Goal: Find specific page/section: Find specific page/section

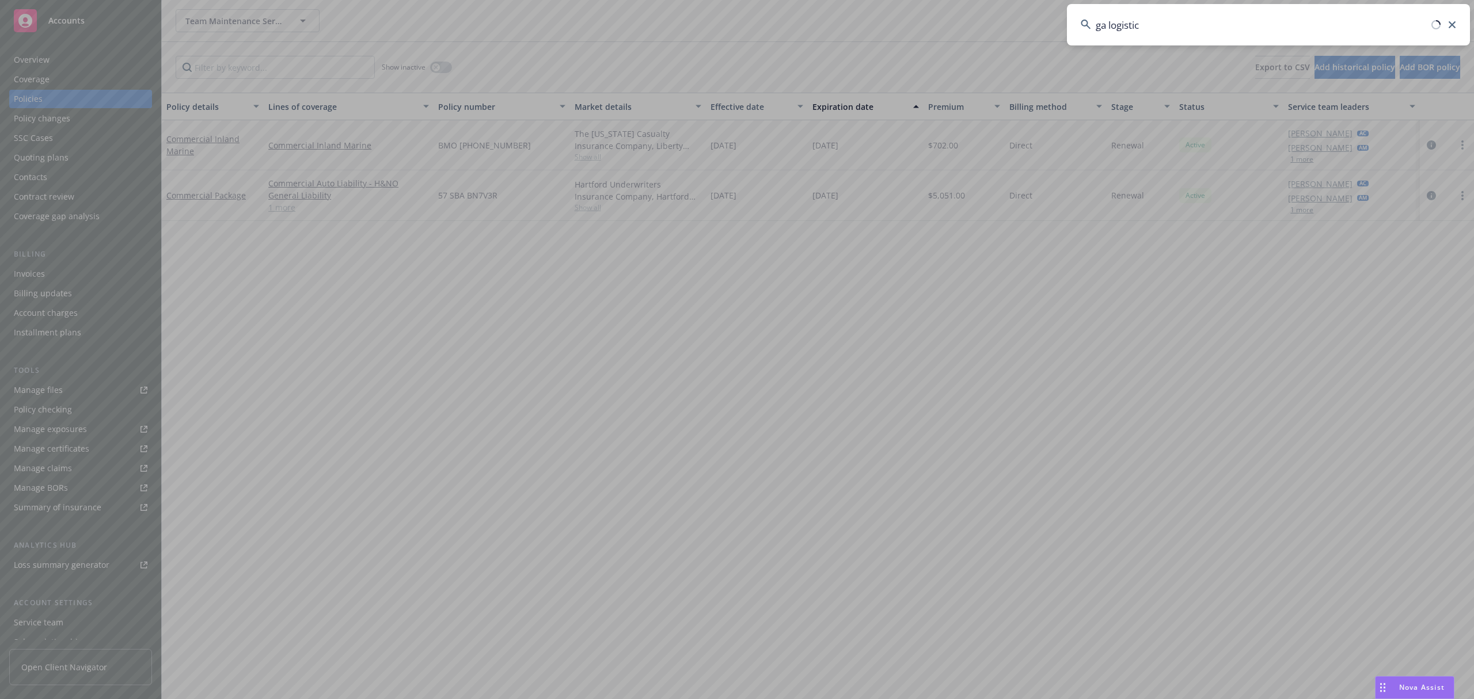
type input "ga logistics"
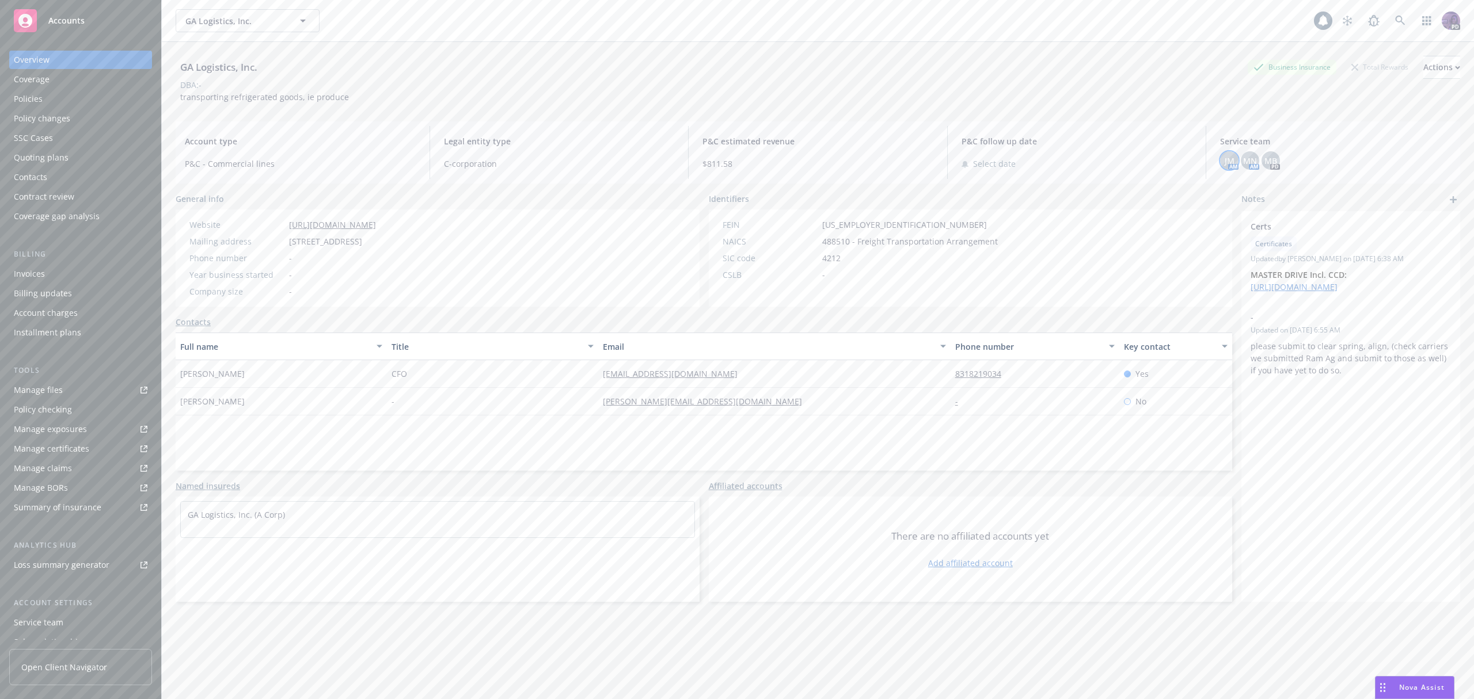
click at [1224, 156] on span "JM" at bounding box center [1229, 161] width 10 height 12
click at [1243, 158] on span "MN" at bounding box center [1250, 161] width 14 height 12
click at [1261, 160] on div "MB" at bounding box center [1270, 160] width 18 height 18
click at [1249, 162] on div "MN" at bounding box center [1249, 160] width 18 height 18
click at [1232, 165] on div "JM AM MN AM MB PD" at bounding box center [1335, 160] width 231 height 18
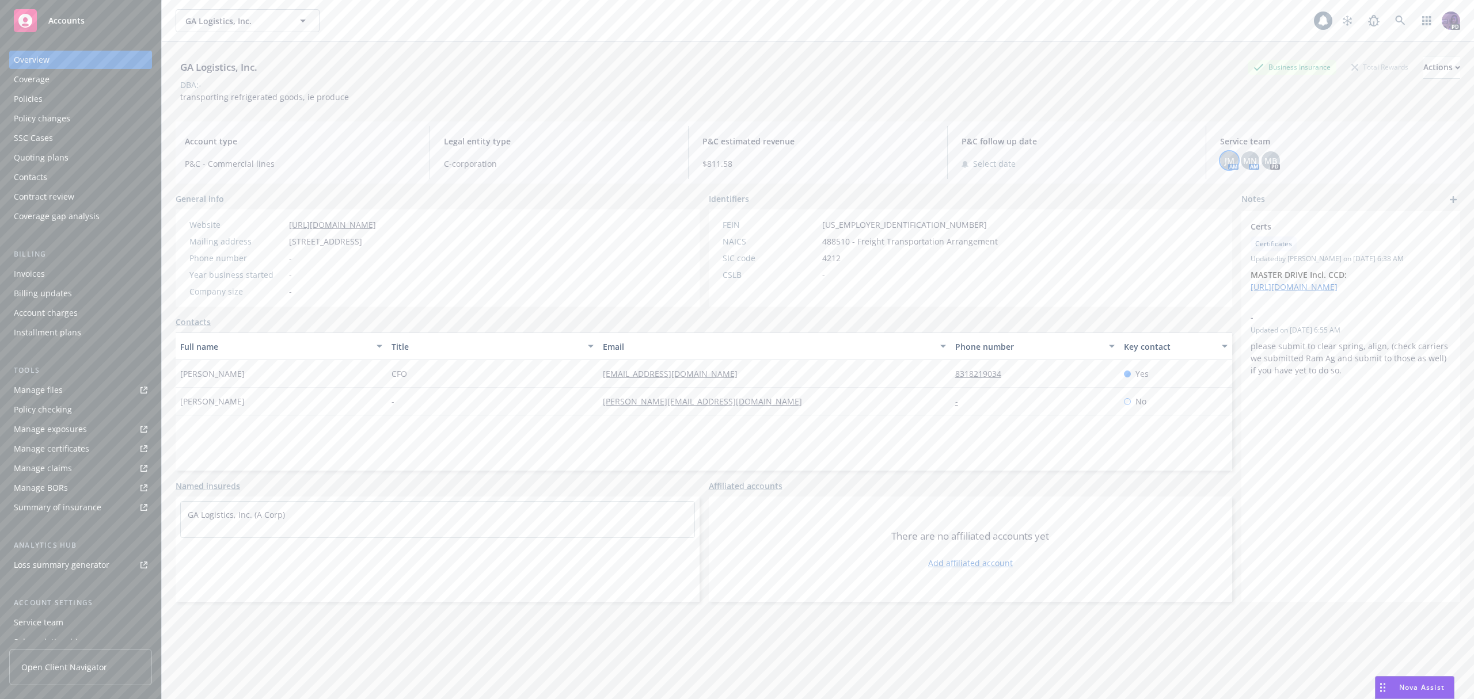
click at [1226, 166] on div "JM" at bounding box center [1229, 160] width 18 height 18
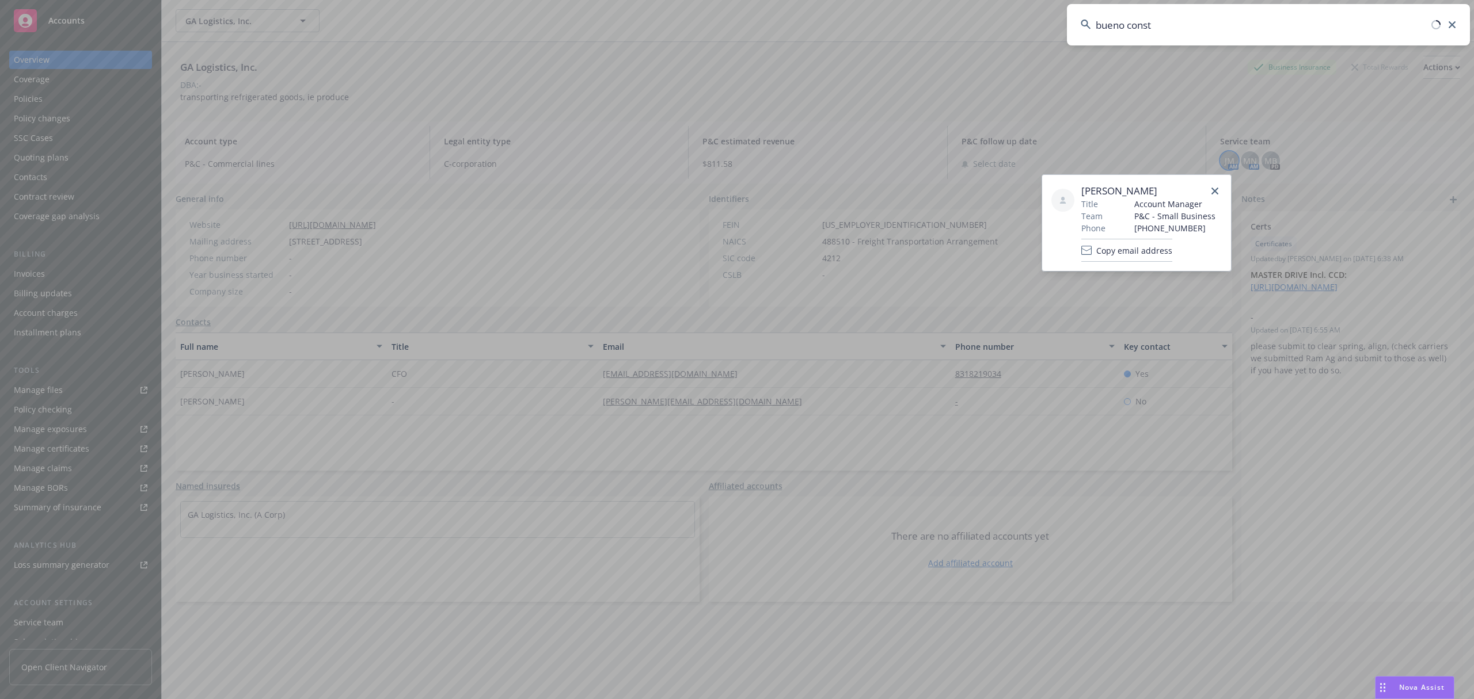
type input "bueno constr"
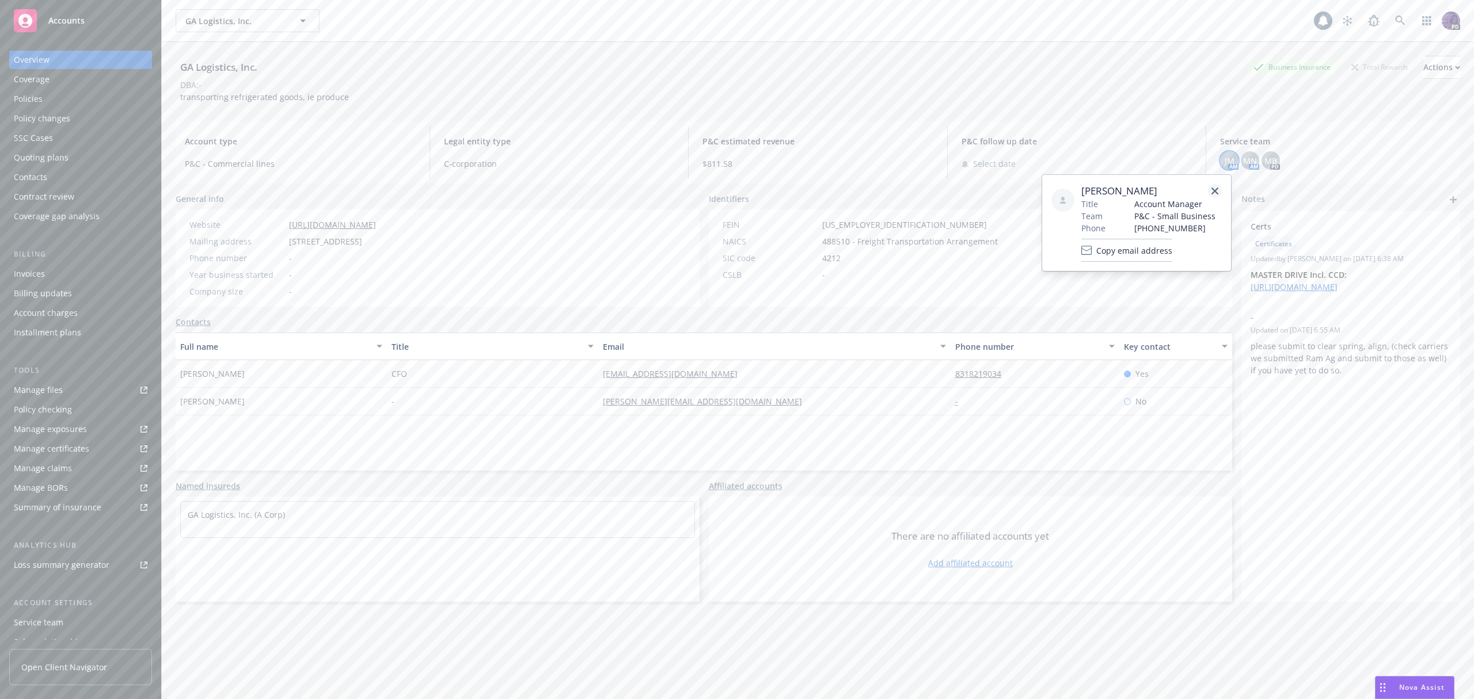
click at [1215, 188] on icon "close" at bounding box center [1214, 191] width 7 height 7
click at [1101, 18] on div "GA Logistics, Inc. GA Logistics, Inc." at bounding box center [745, 20] width 1138 height 23
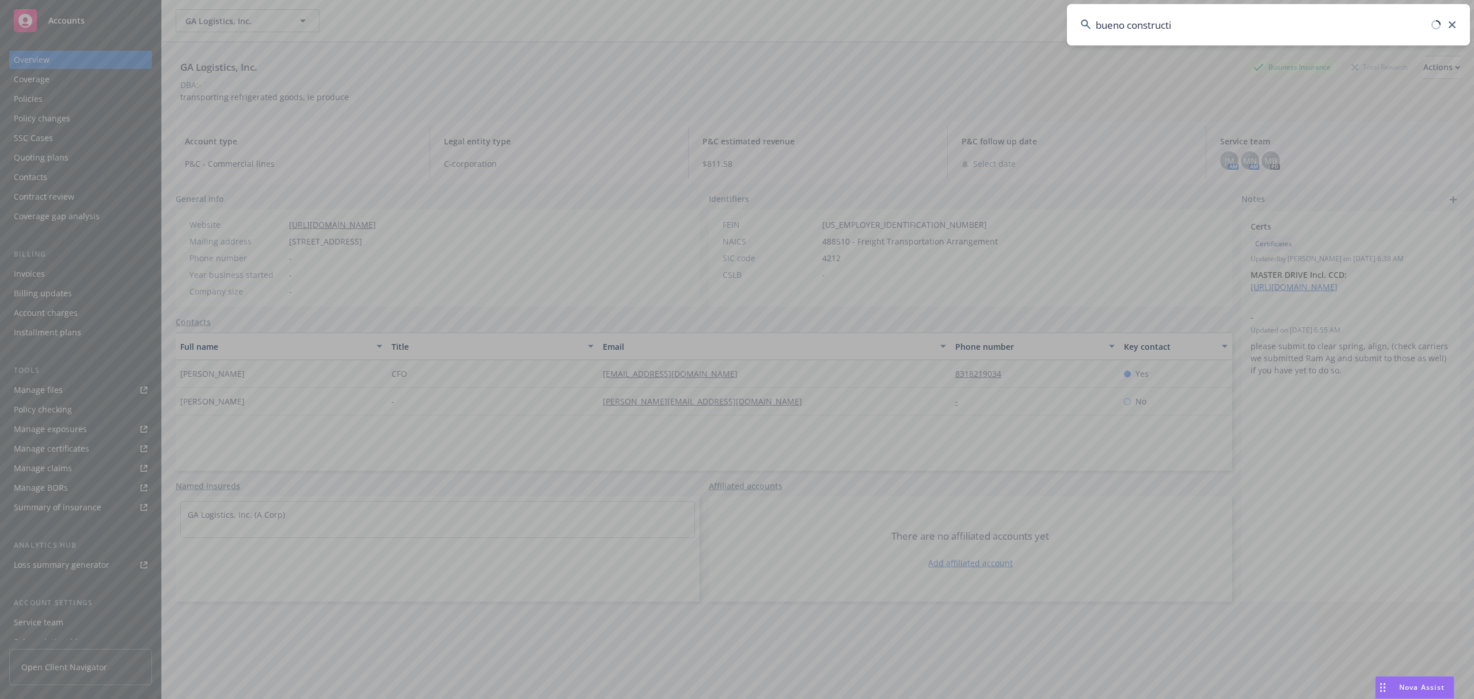
type input "bueno constructio"
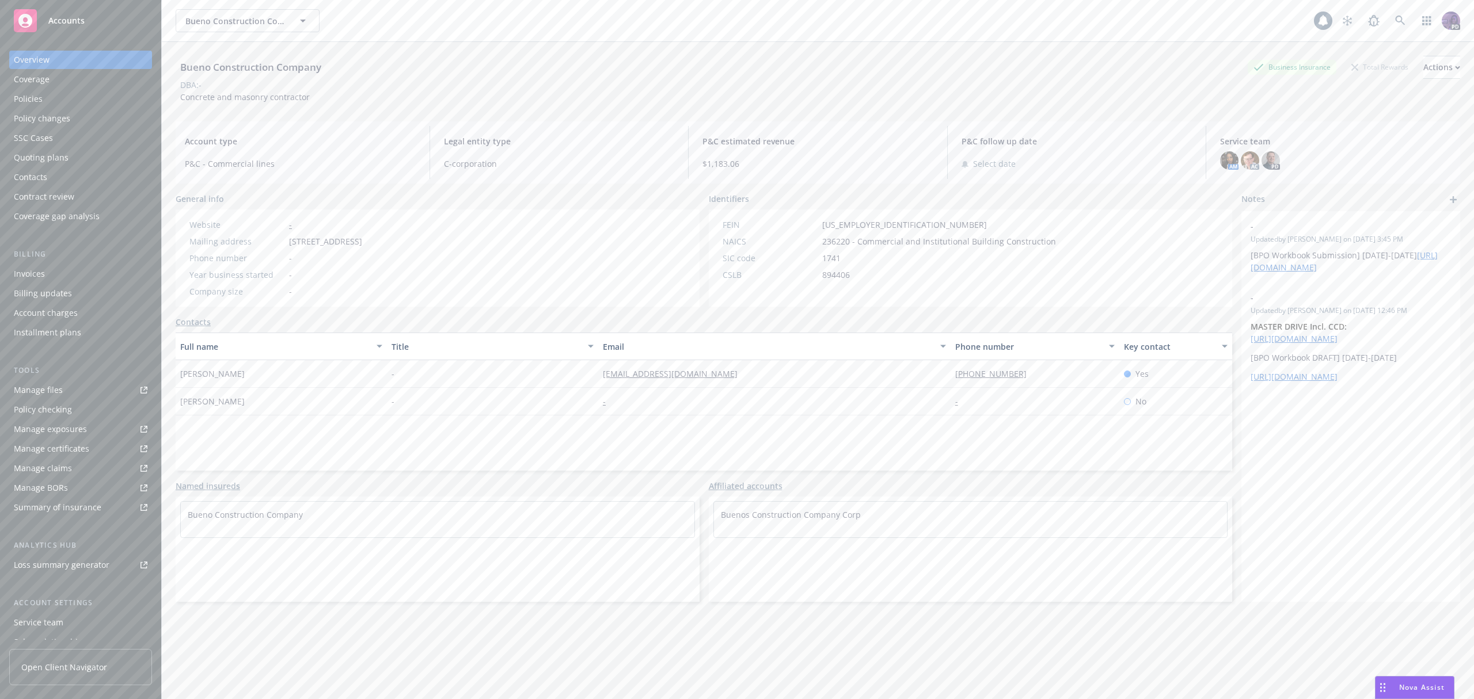
click at [59, 172] on div "Contacts" at bounding box center [81, 177] width 134 height 18
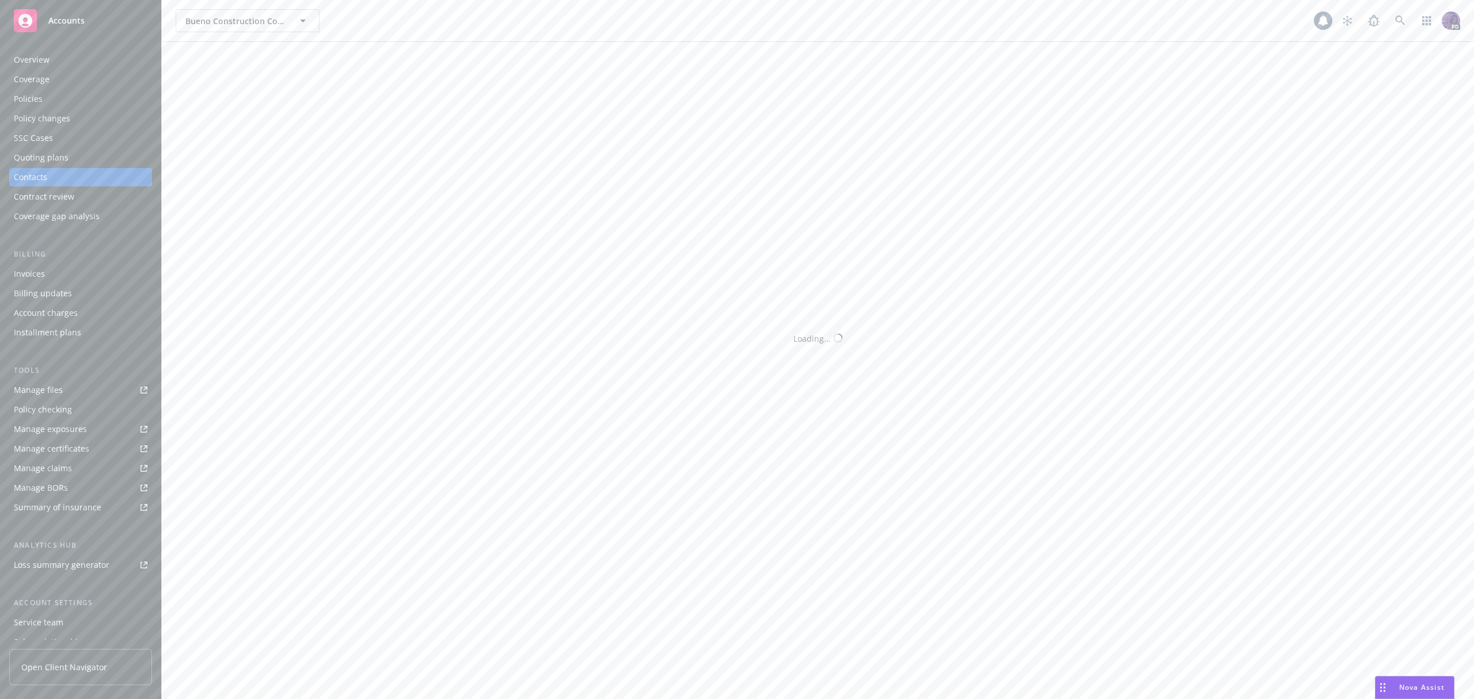
click at [62, 161] on div "Quoting plans" at bounding box center [41, 158] width 55 height 18
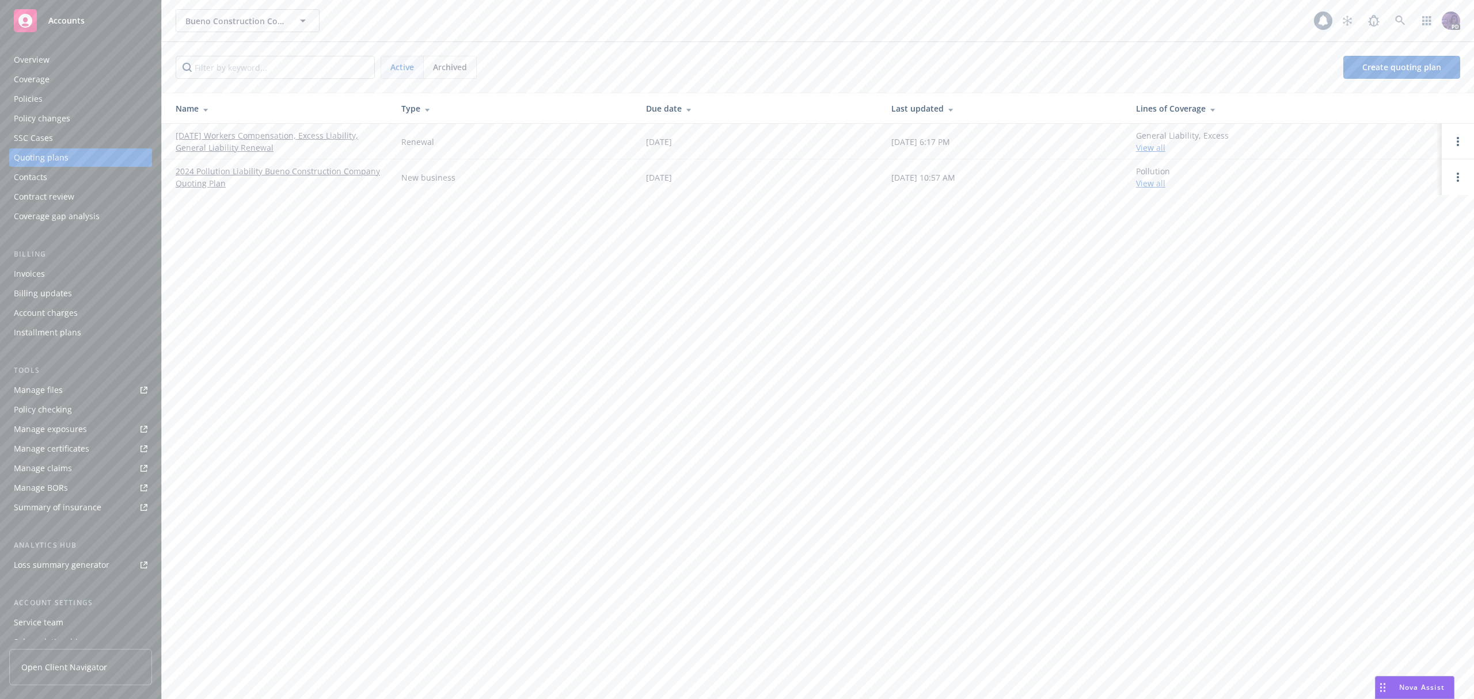
click at [251, 148] on link "[DATE] Workers Compensation, Excess Liability, General Liability Renewal" at bounding box center [279, 142] width 207 height 24
